Goal: Task Accomplishment & Management: Use online tool/utility

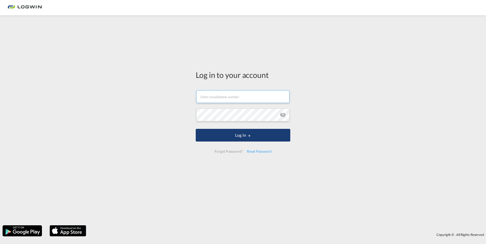
type input "[PERSON_NAME][EMAIL_ADDRESS][PERSON_NAME][DOMAIN_NAME]"
click at [240, 135] on button "Log In" at bounding box center [243, 135] width 95 height 13
